Goal: Navigation & Orientation: Find specific page/section

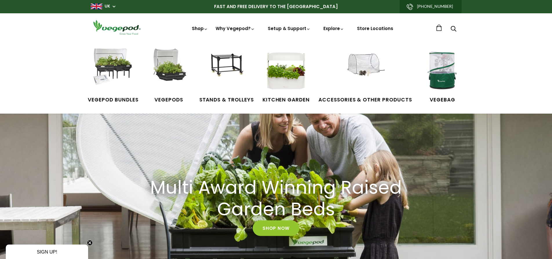
scroll to position [0, 266]
click at [173, 74] on img at bounding box center [168, 70] width 43 height 43
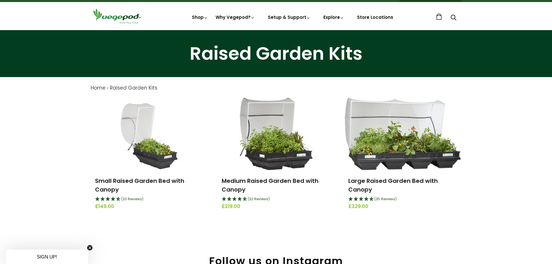
scroll to position [8, 0]
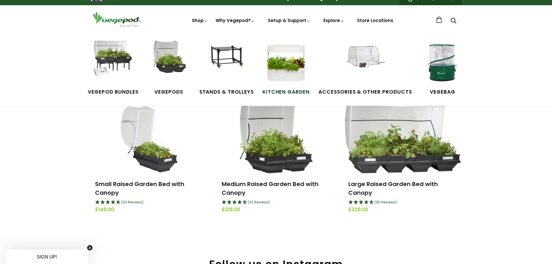
click at [283, 61] on img at bounding box center [285, 62] width 43 height 43
